Goal: Task Accomplishment & Management: Manage account settings

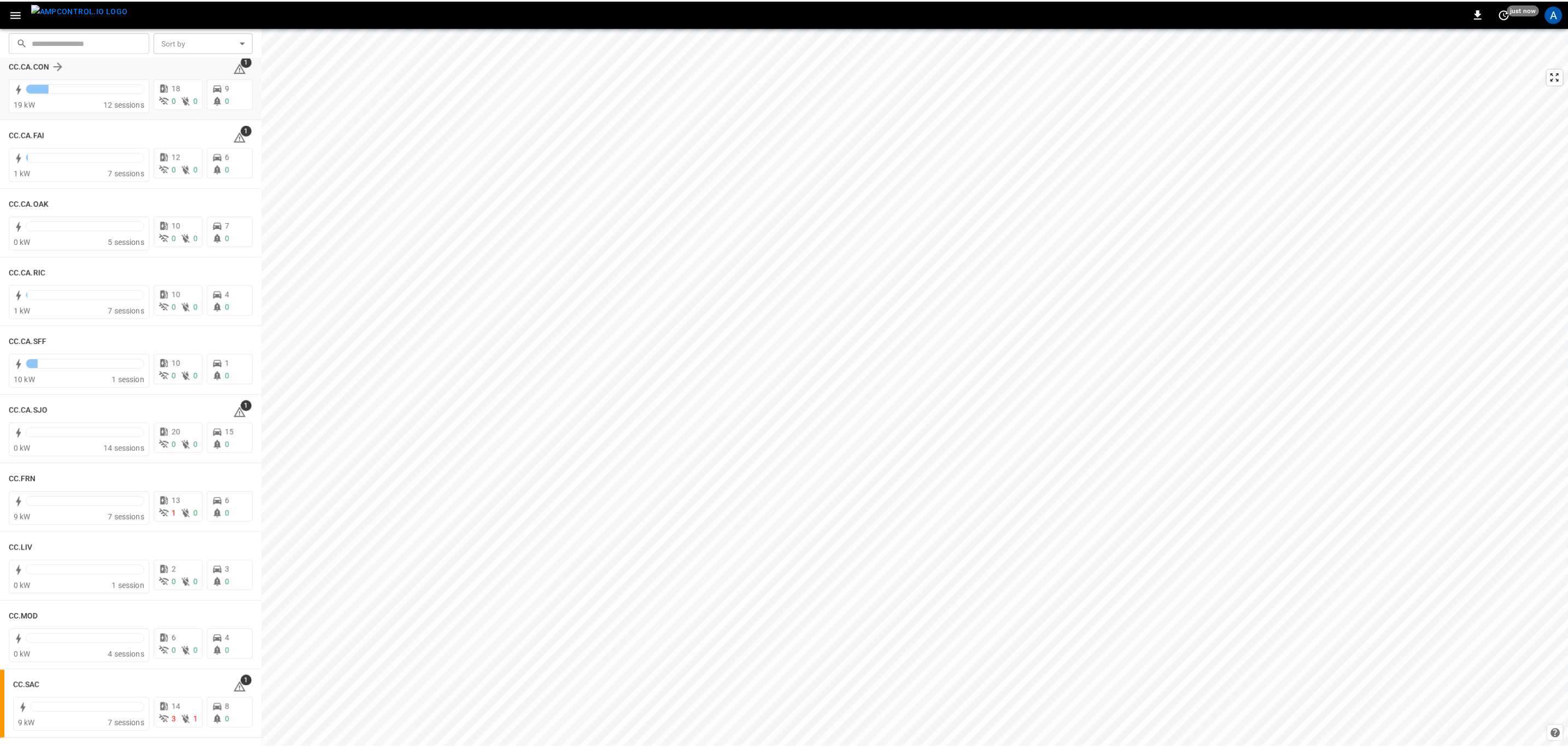
scroll to position [328, 0]
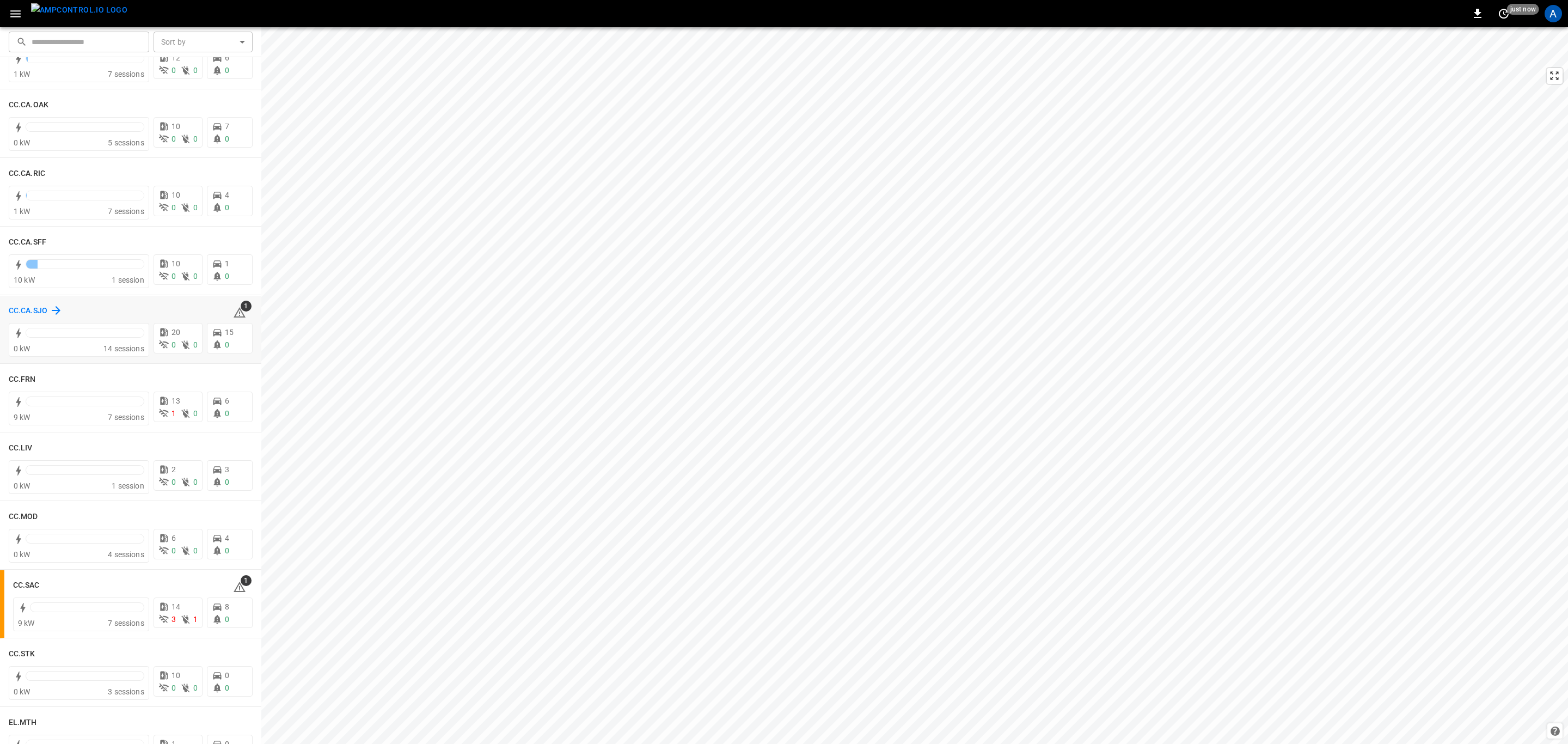
click at [22, 316] on h6 "CC.CA.SJO" at bounding box center [28, 311] width 39 height 12
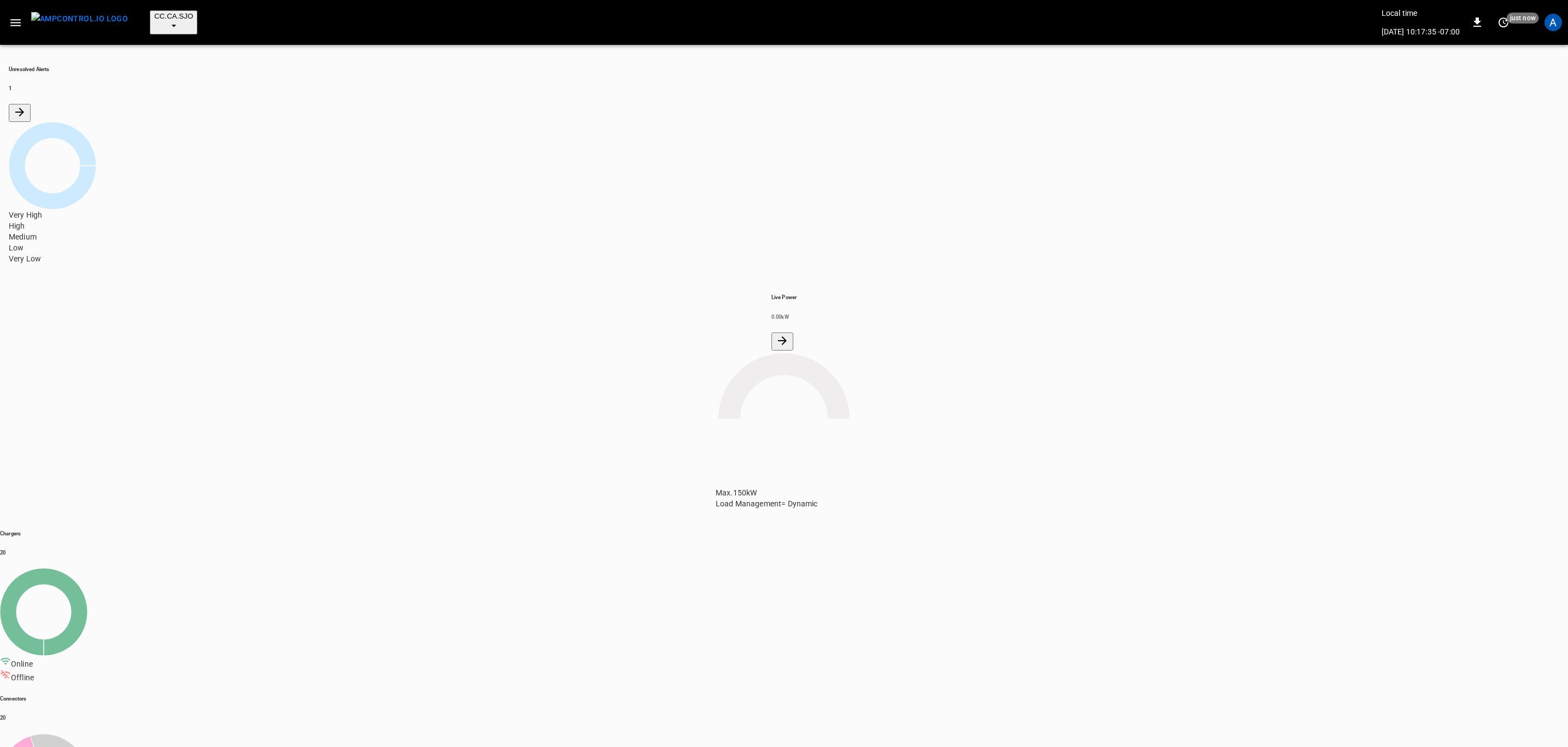
scroll to position [282, 0]
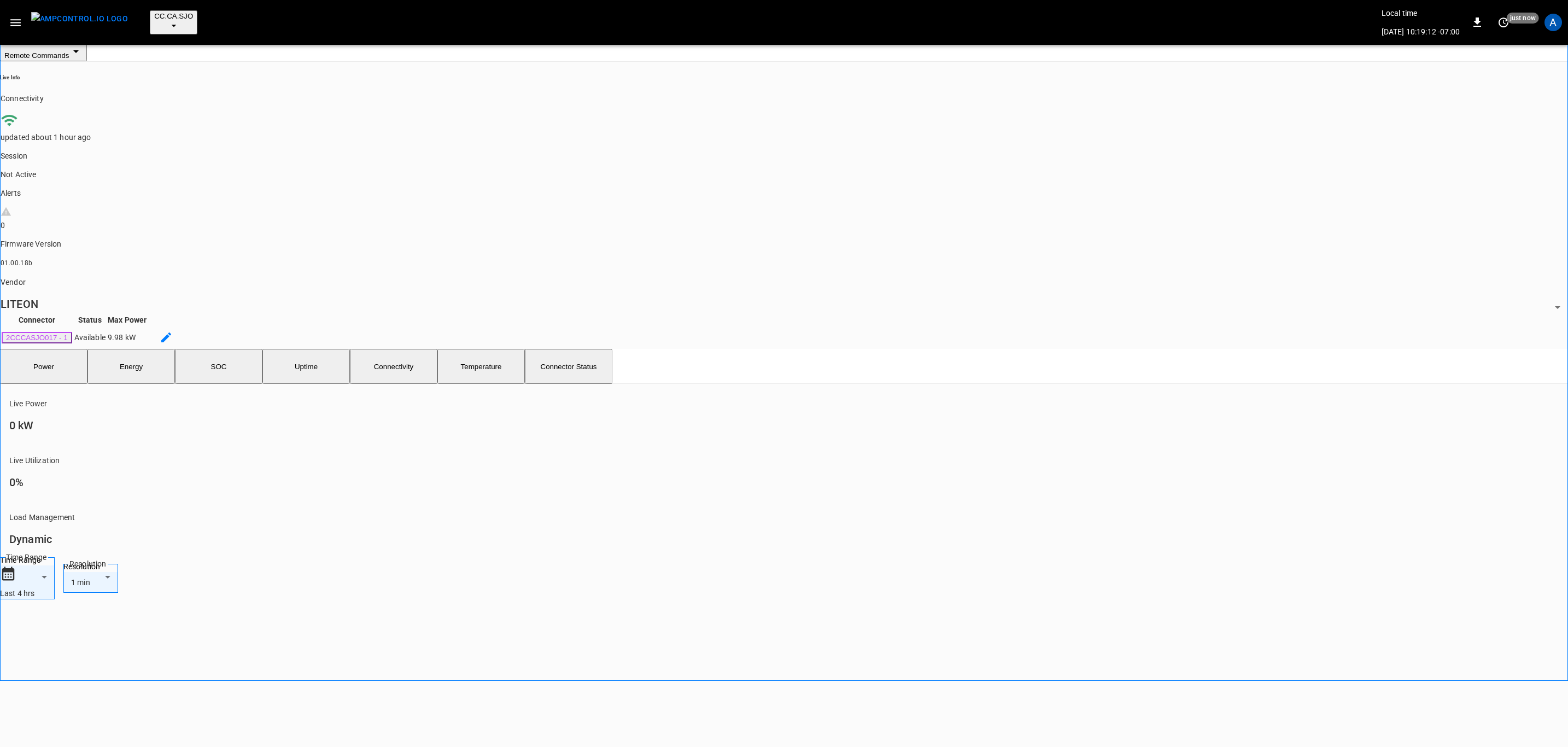
scroll to position [82, 0]
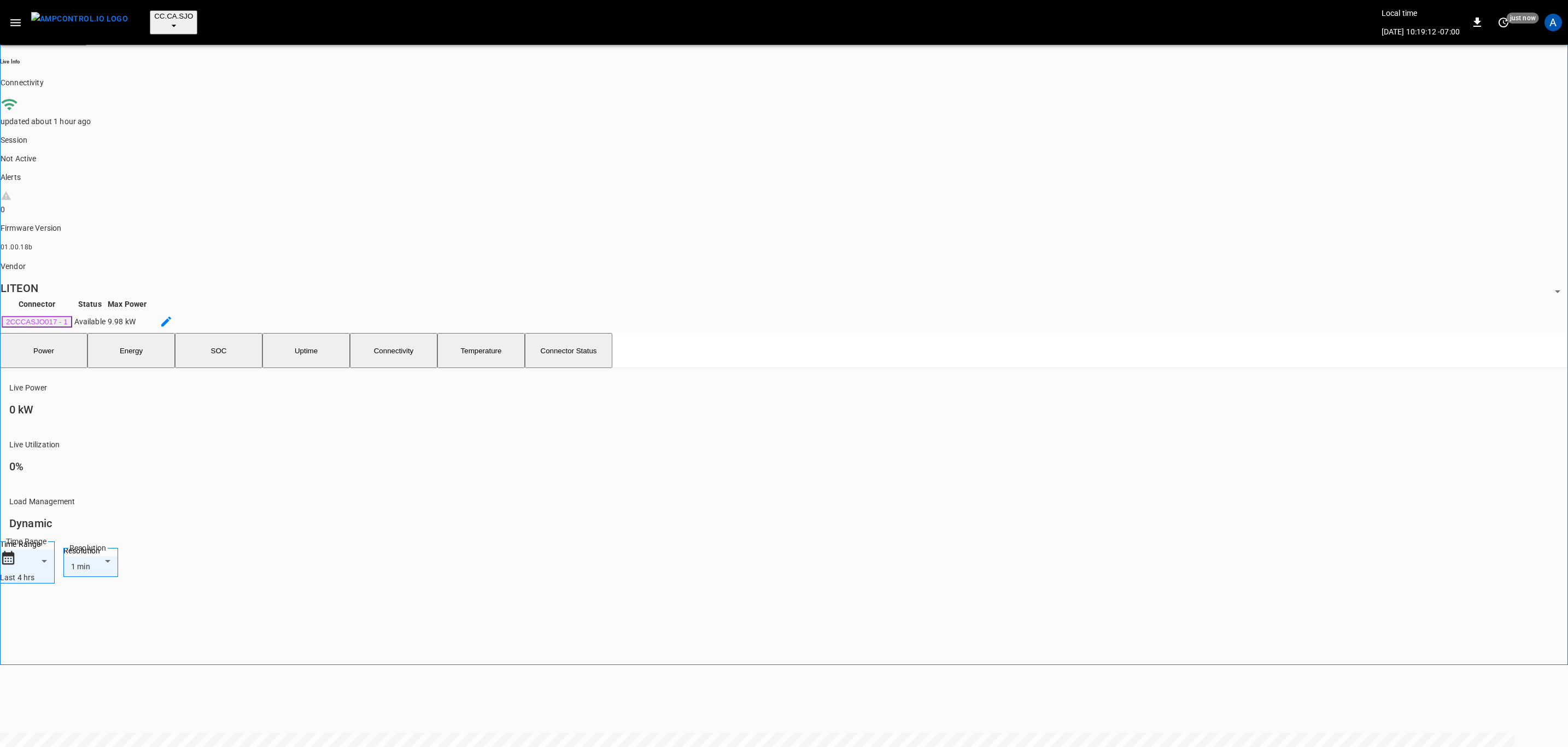
click at [1400, 481] on li "Resolved" at bounding box center [1420, 466] width 98 height 29
type input "**********"
click at [120, 583] on div at bounding box center [787, 373] width 1575 height 747
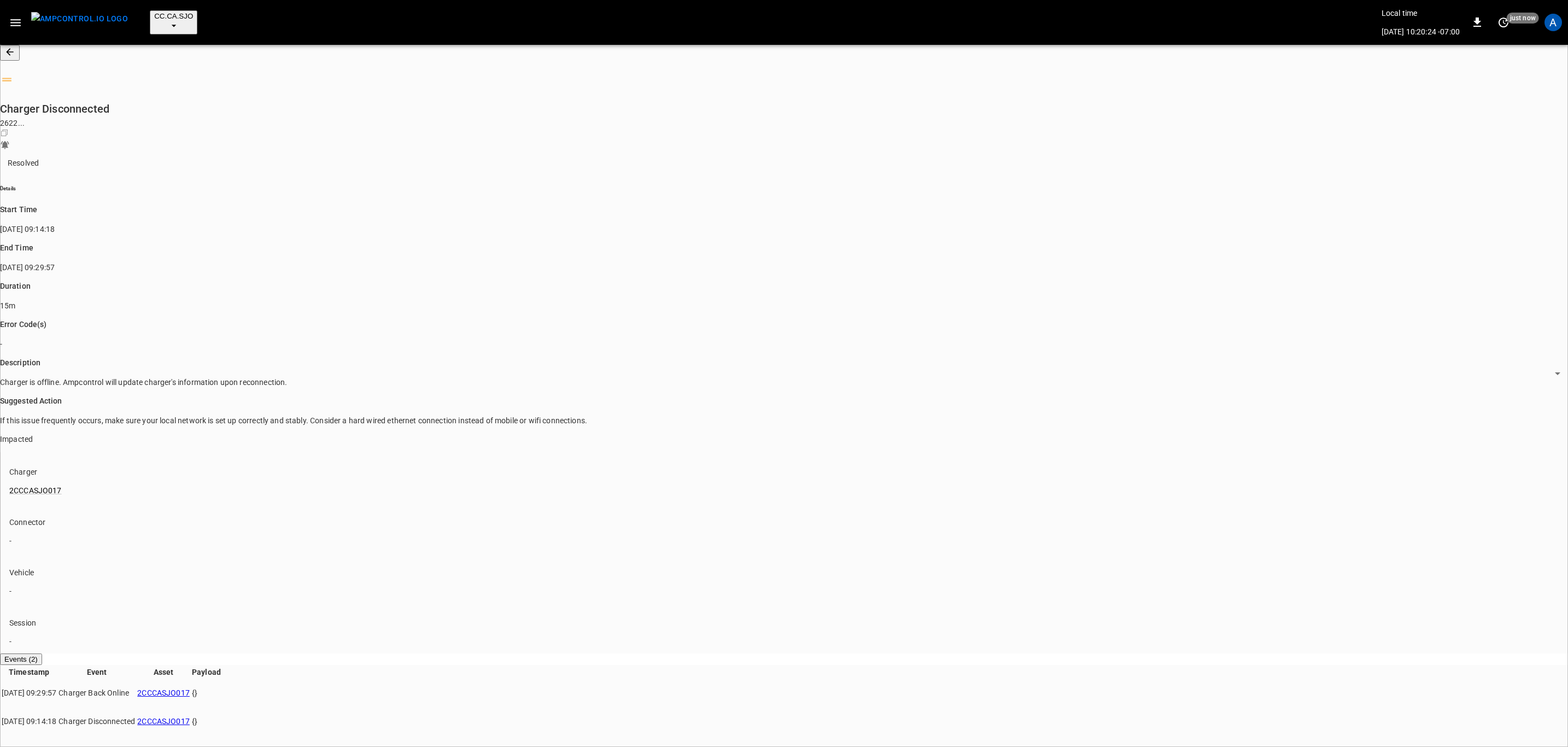
click at [15, 46] on icon "button" at bounding box center [10, 52] width 11 height 11
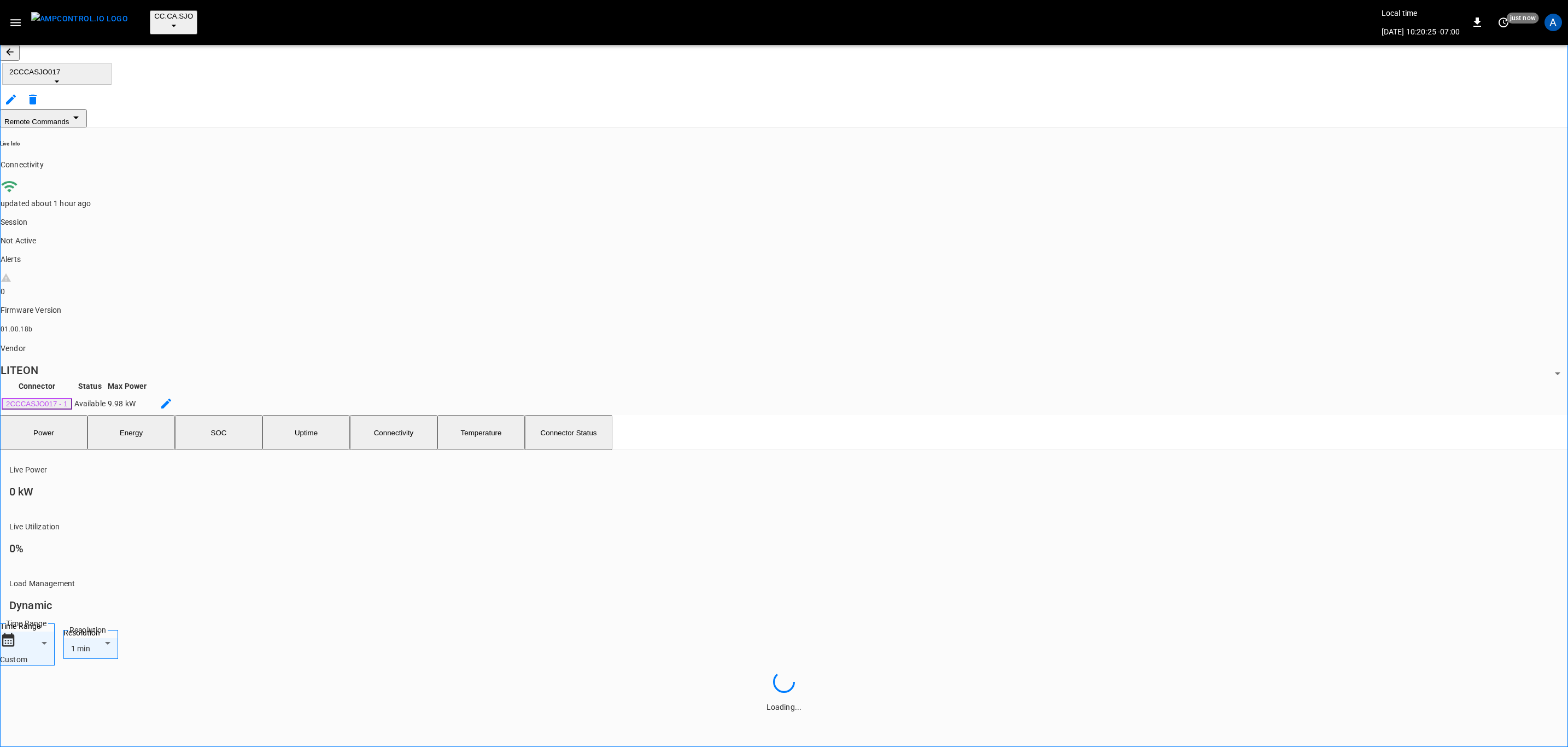
click at [22, 16] on icon "button" at bounding box center [15, 23] width 13 height 13
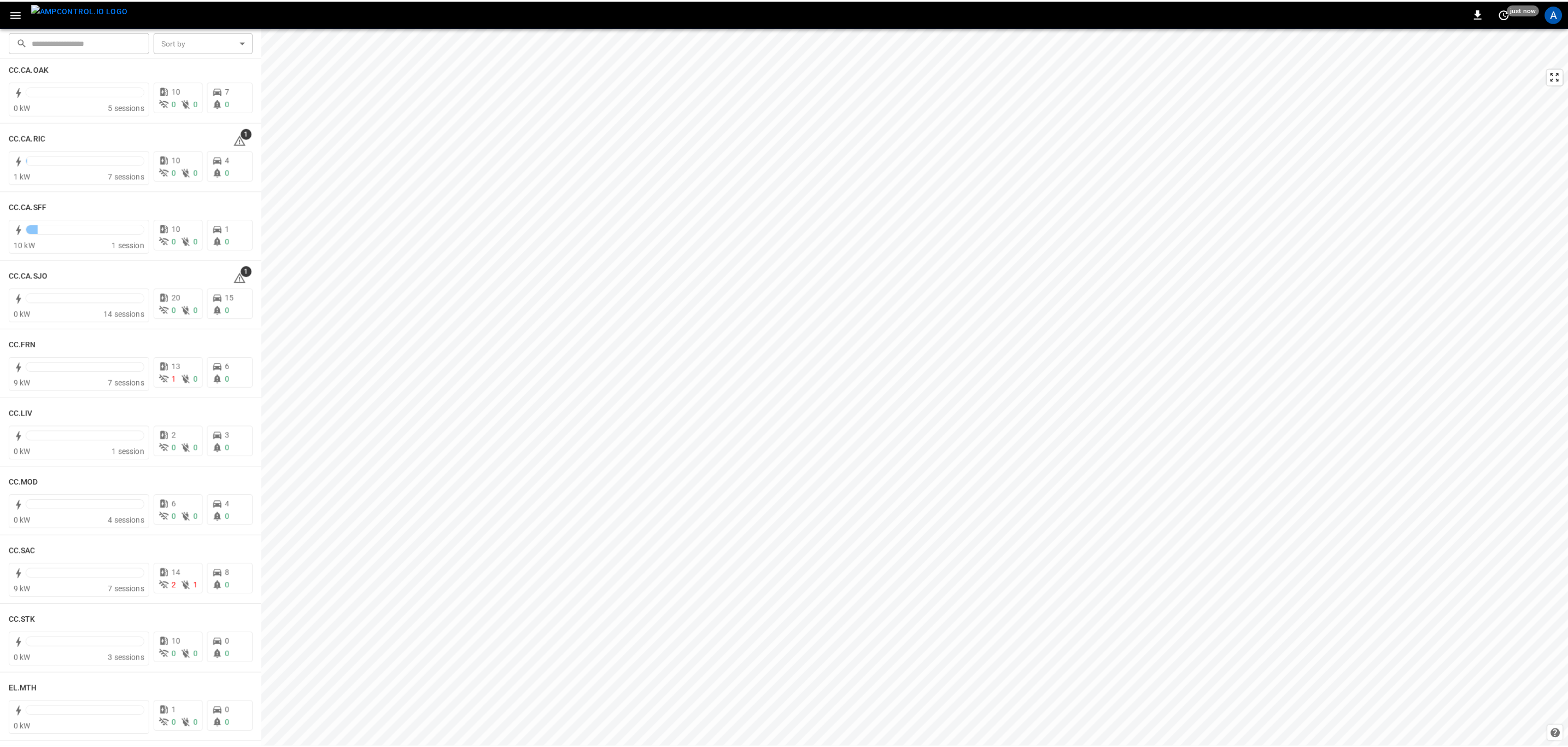
scroll to position [492, 0]
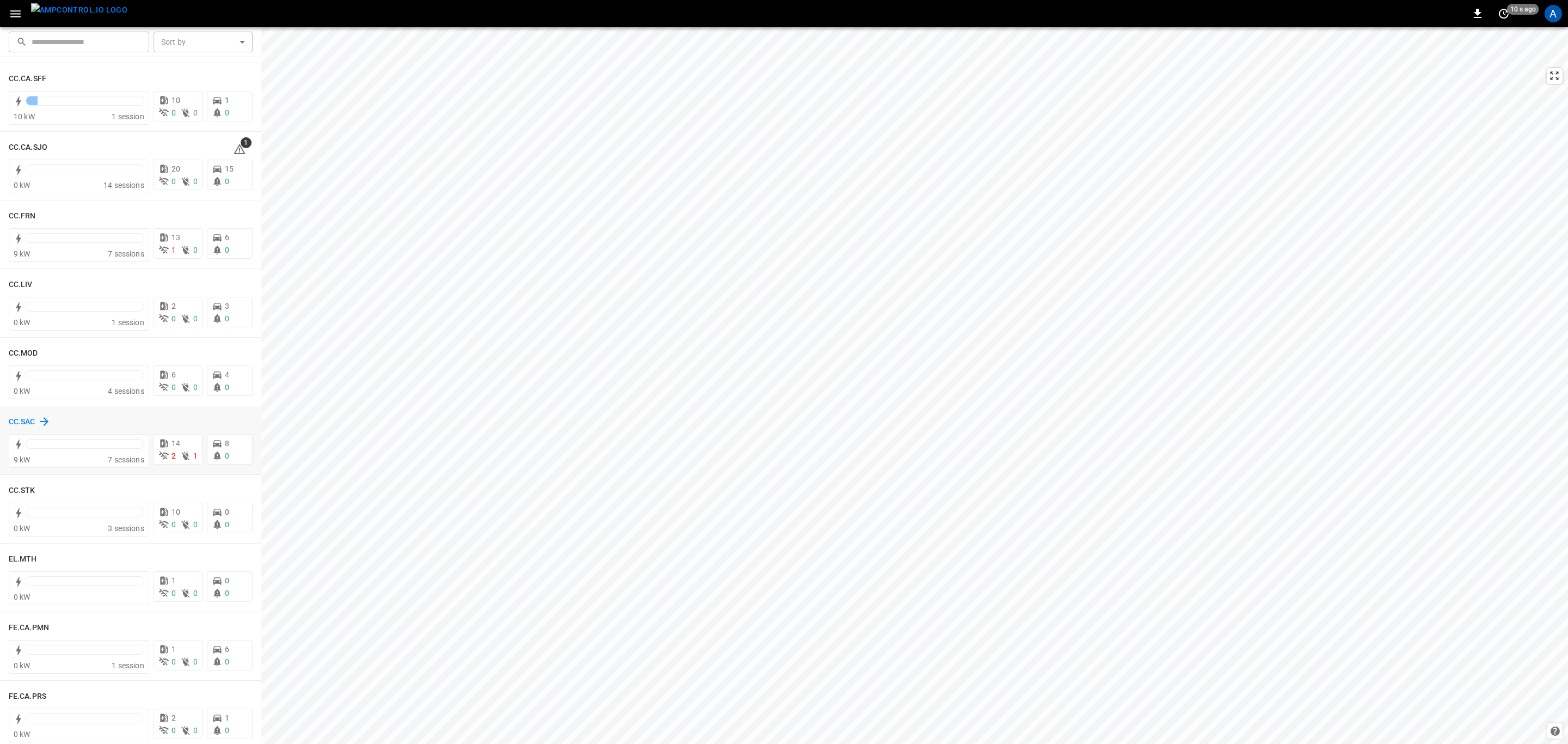
click at [28, 422] on h6 "CC.SAC" at bounding box center [22, 422] width 27 height 12
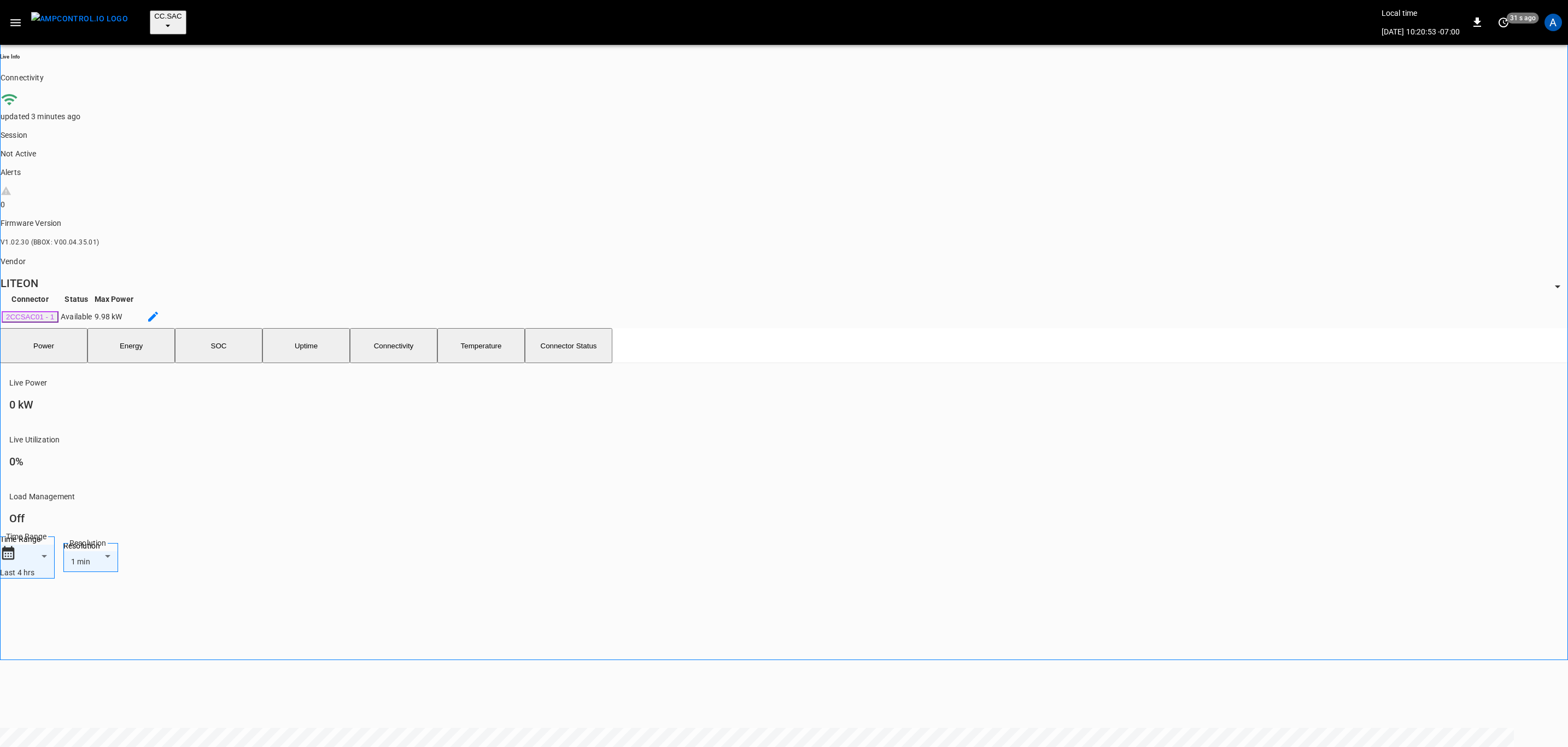
scroll to position [246, 0]
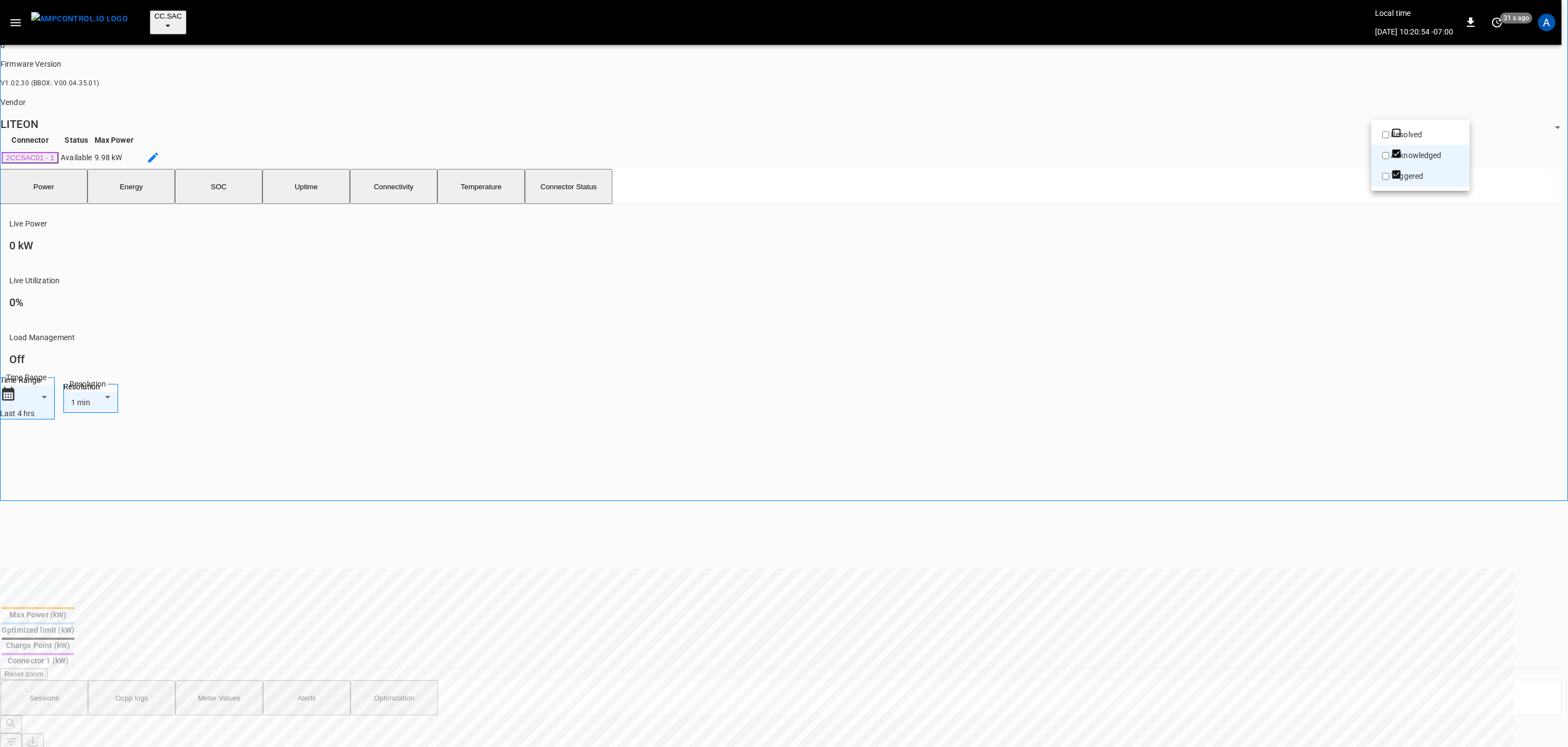
click at [1394, 215] on ul "Resolved Acknowledged Triggered" at bounding box center [1420, 167] width 98 height 96
type input "**********"
click at [117, 412] on div at bounding box center [787, 373] width 1575 height 747
